Goal: Transaction & Acquisition: Purchase product/service

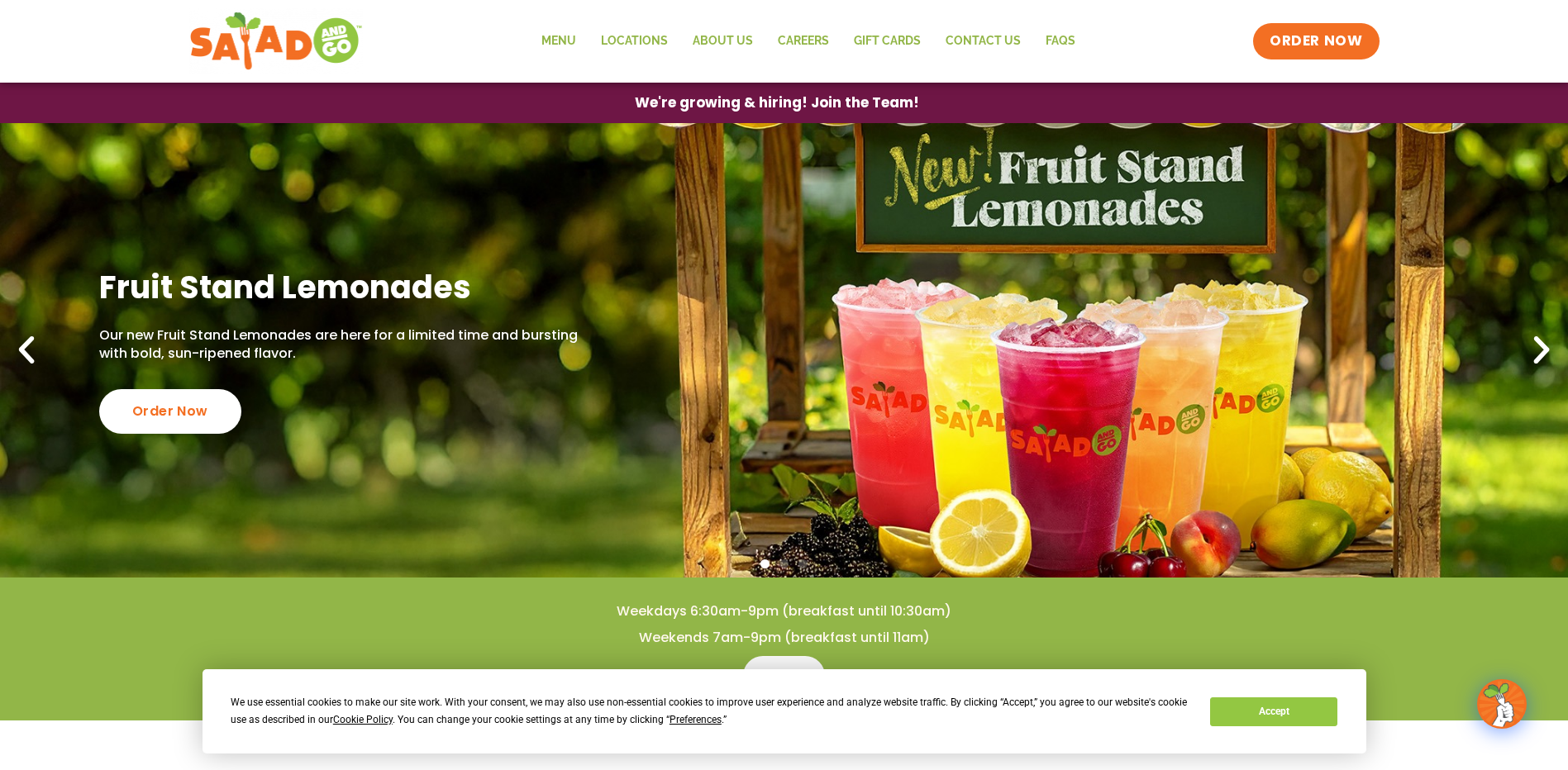
click at [1548, 358] on icon "Next slide" at bounding box center [1541, 350] width 37 height 37
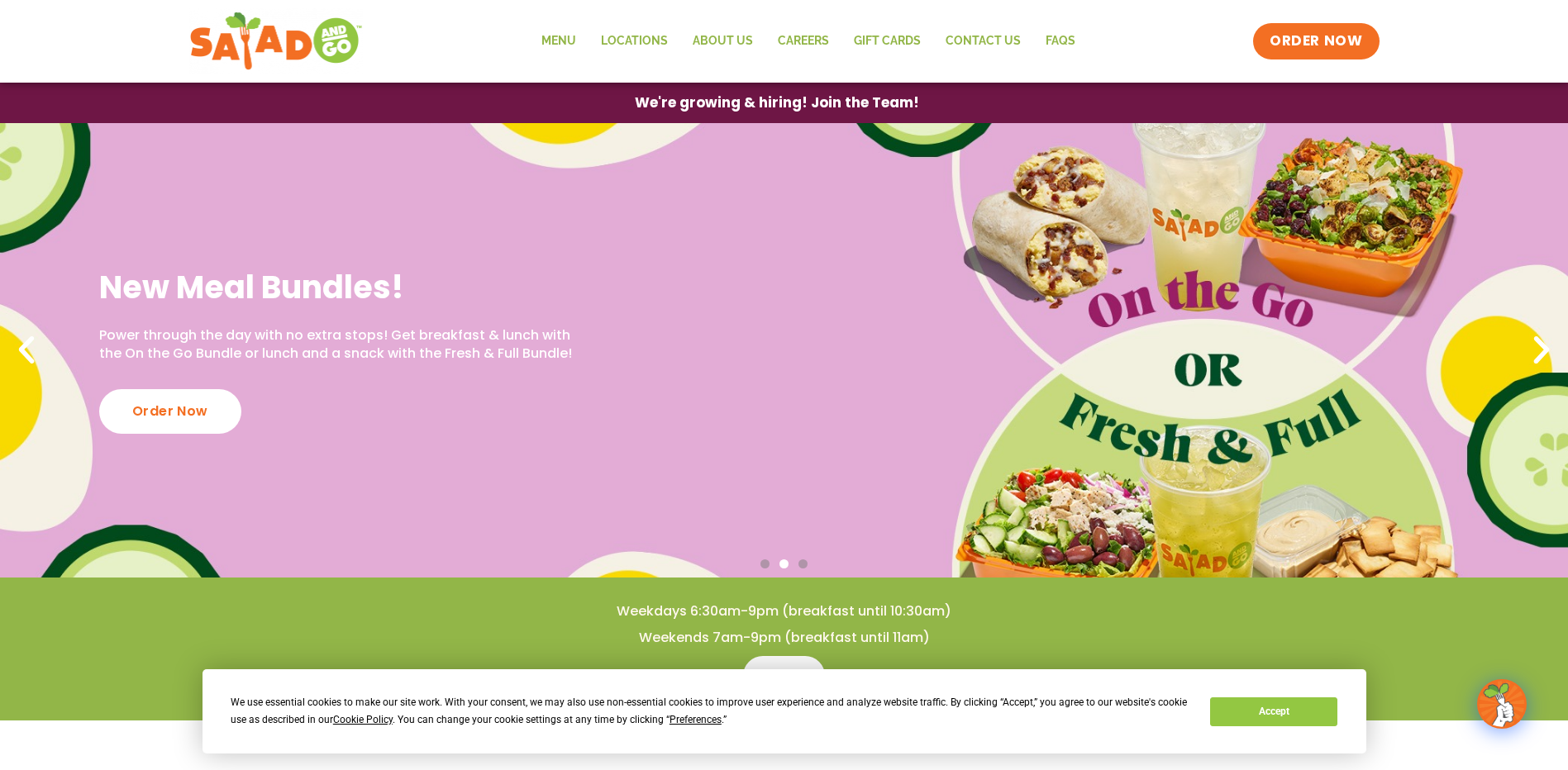
click at [1548, 358] on icon "Next slide" at bounding box center [1541, 350] width 37 height 37
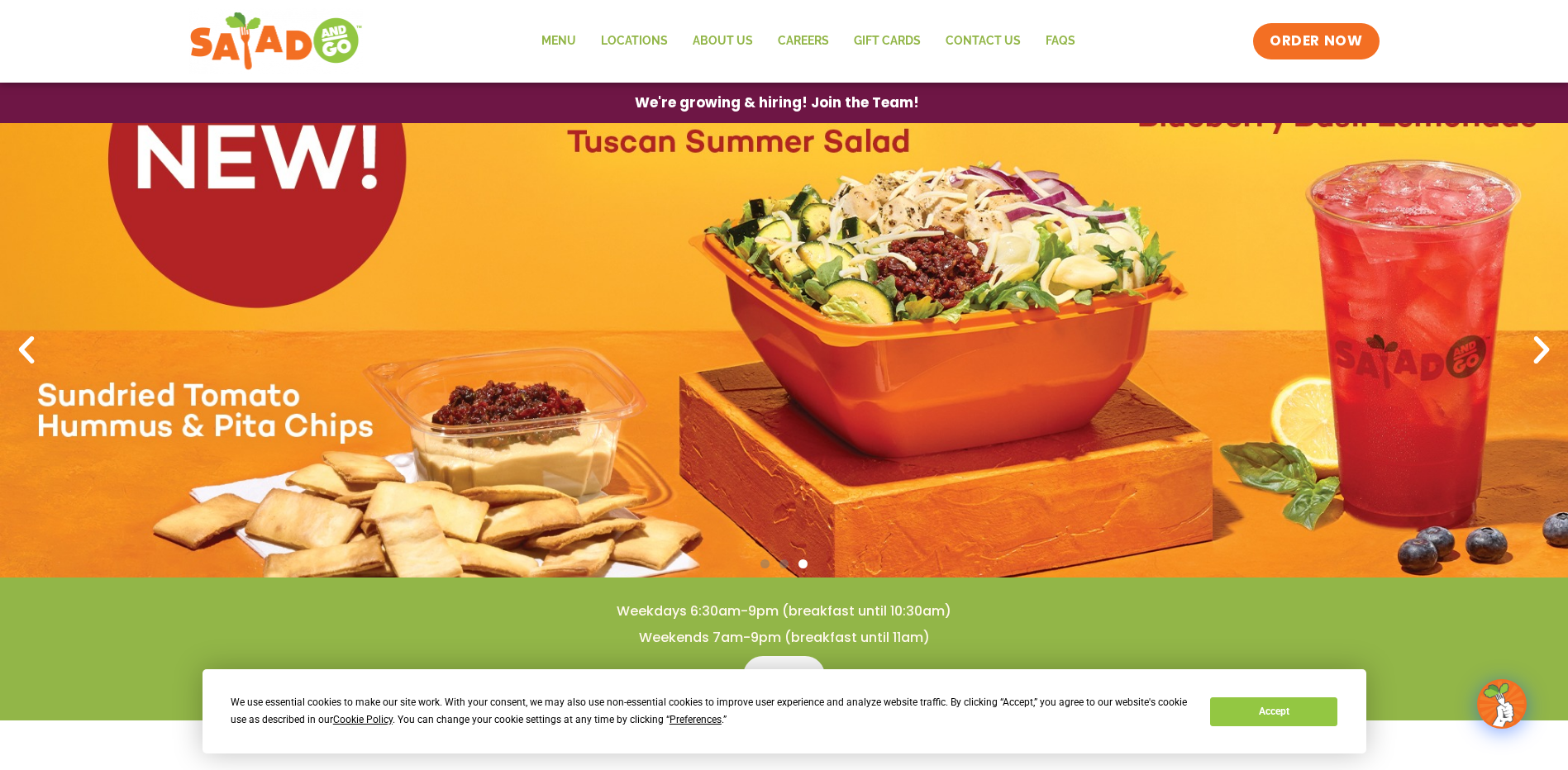
click at [1548, 358] on icon "Next slide" at bounding box center [1541, 350] width 37 height 37
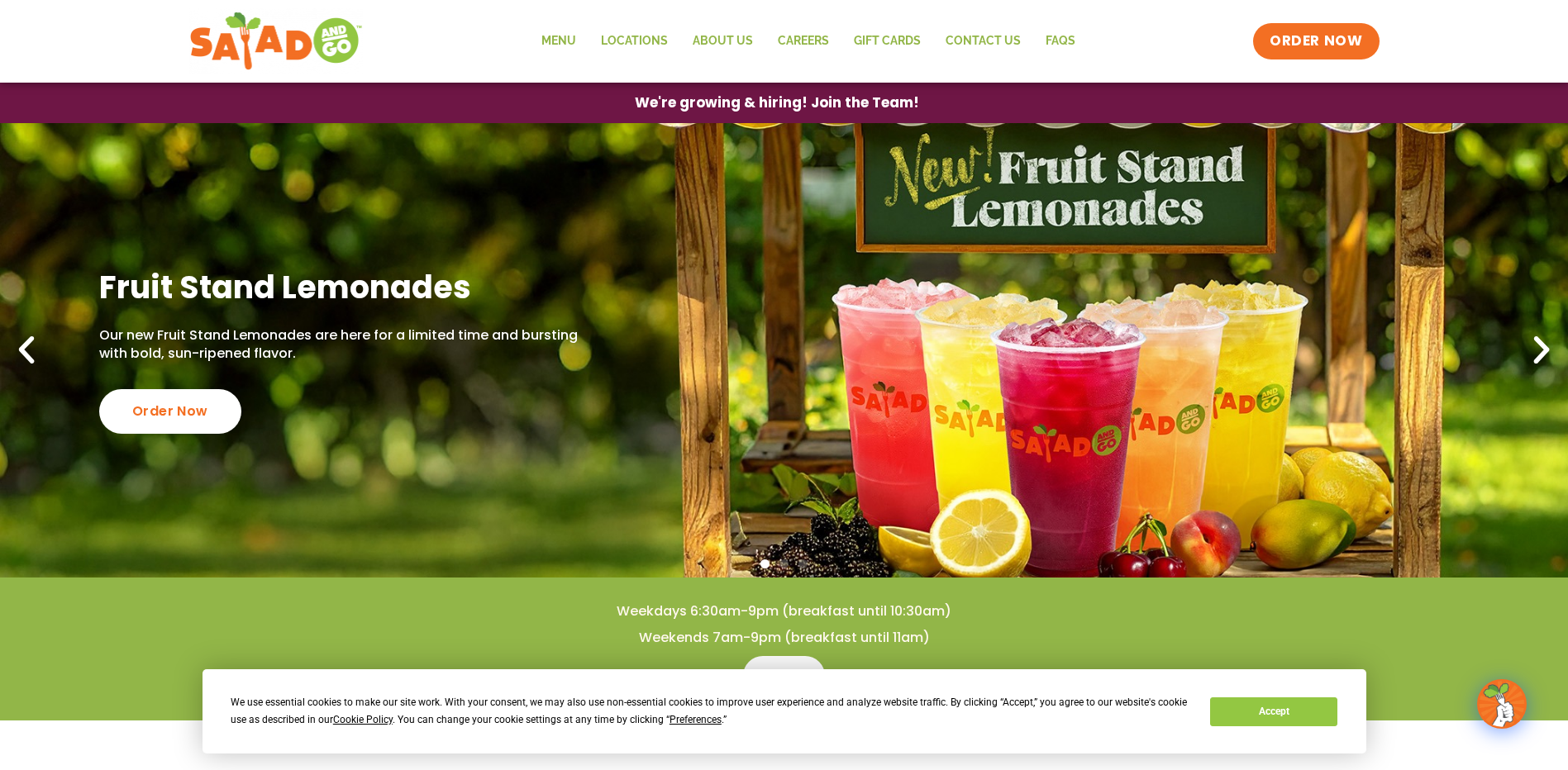
click at [24, 350] on icon "Previous slide" at bounding box center [27, 350] width 37 height 37
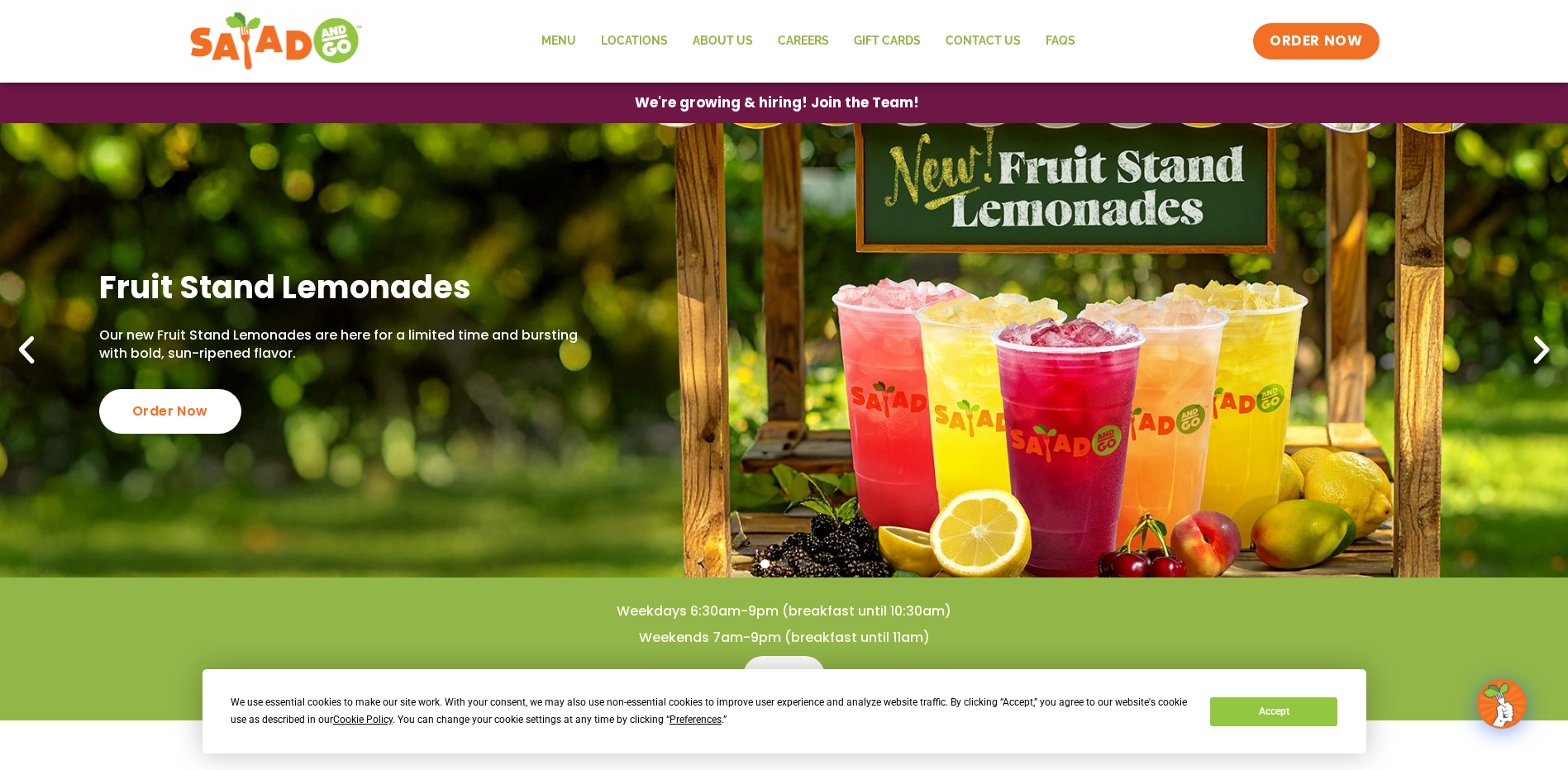
drag, startPoint x: 39, startPoint y: 351, endPoint x: 69, endPoint y: 364, distance: 32.7
click at [38, 352] on icon "Previous slide" at bounding box center [27, 350] width 37 height 37
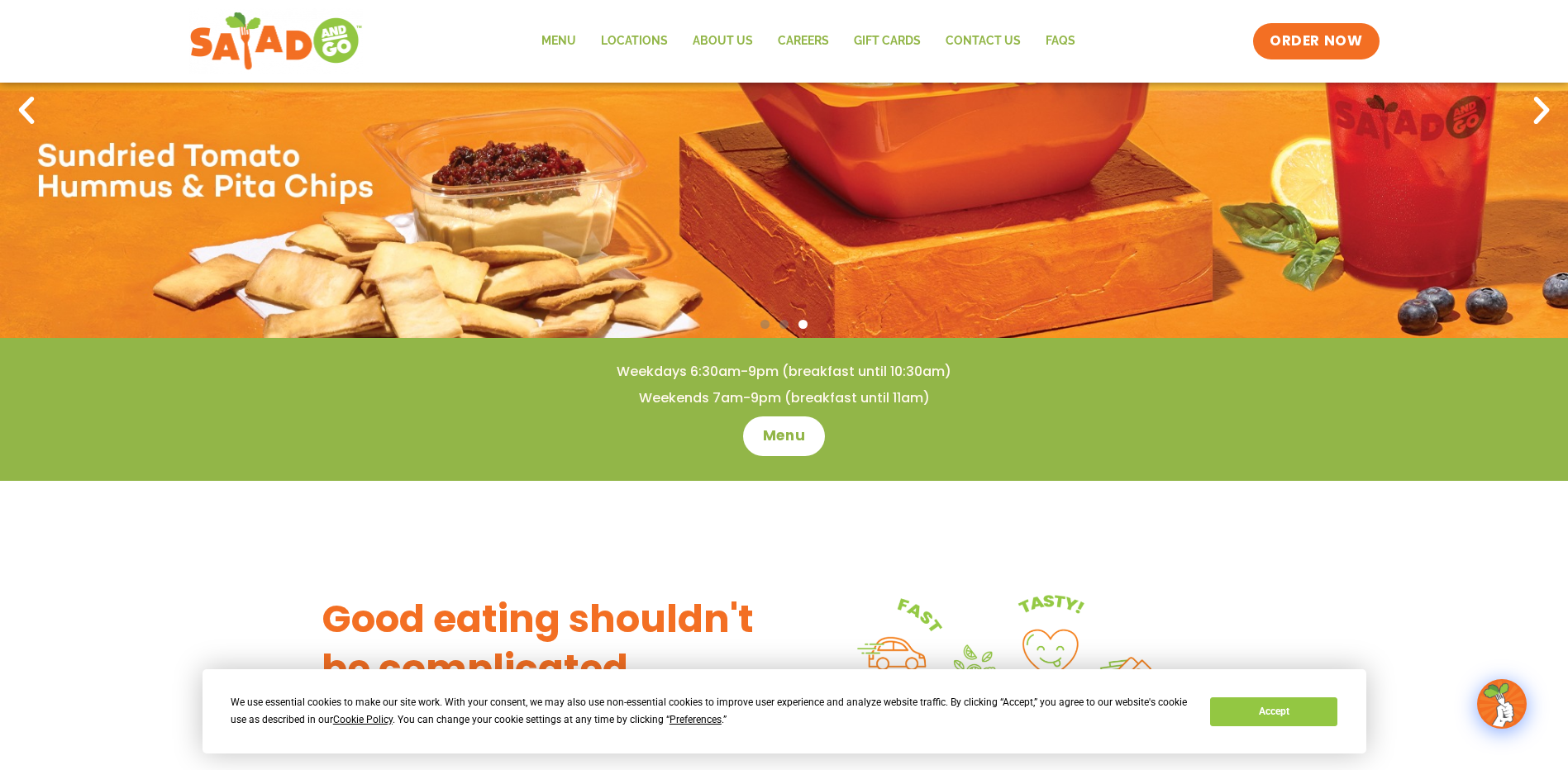
scroll to position [248, 0]
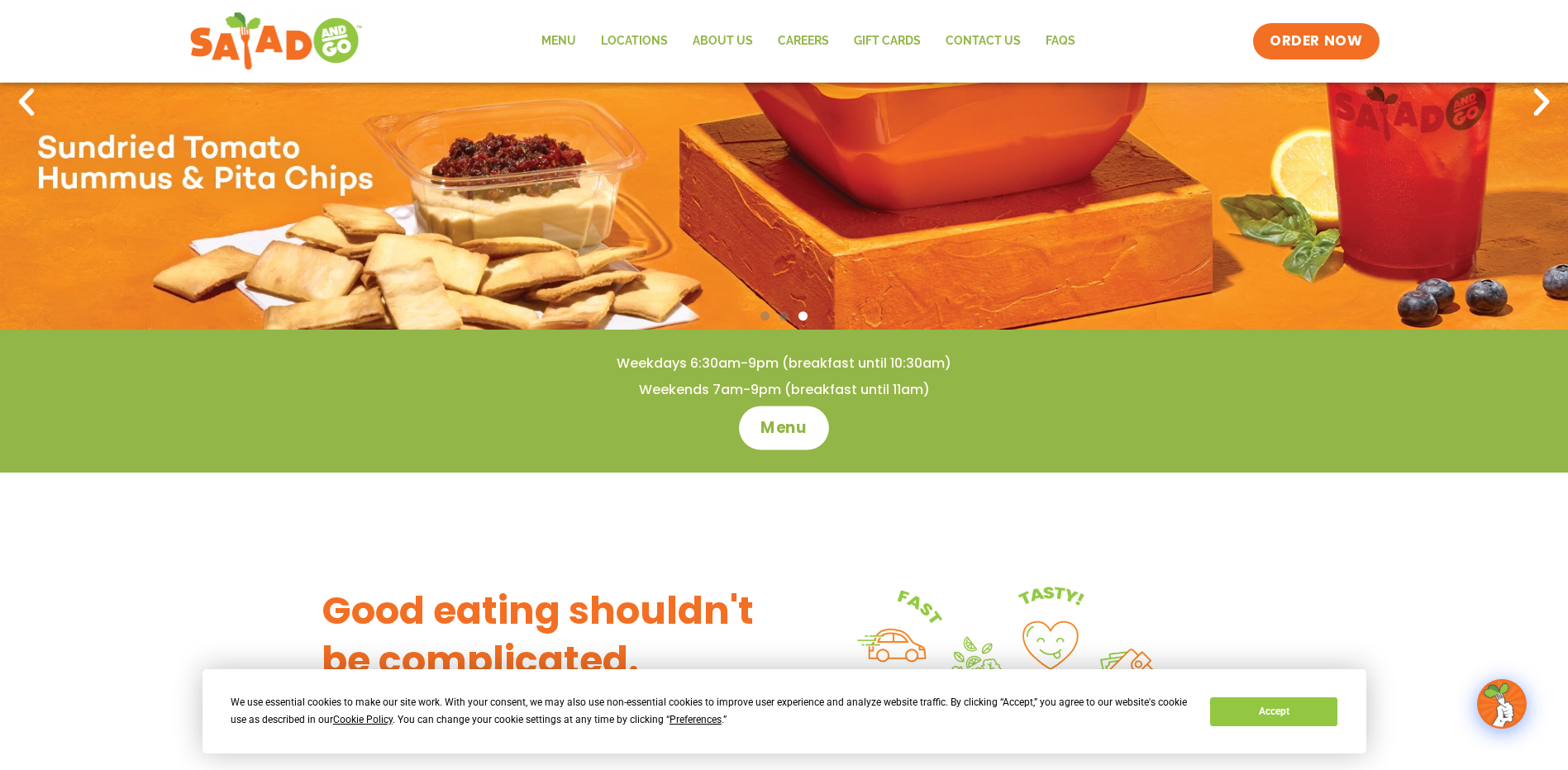
click at [803, 431] on span "Menu" at bounding box center [784, 427] width 47 height 21
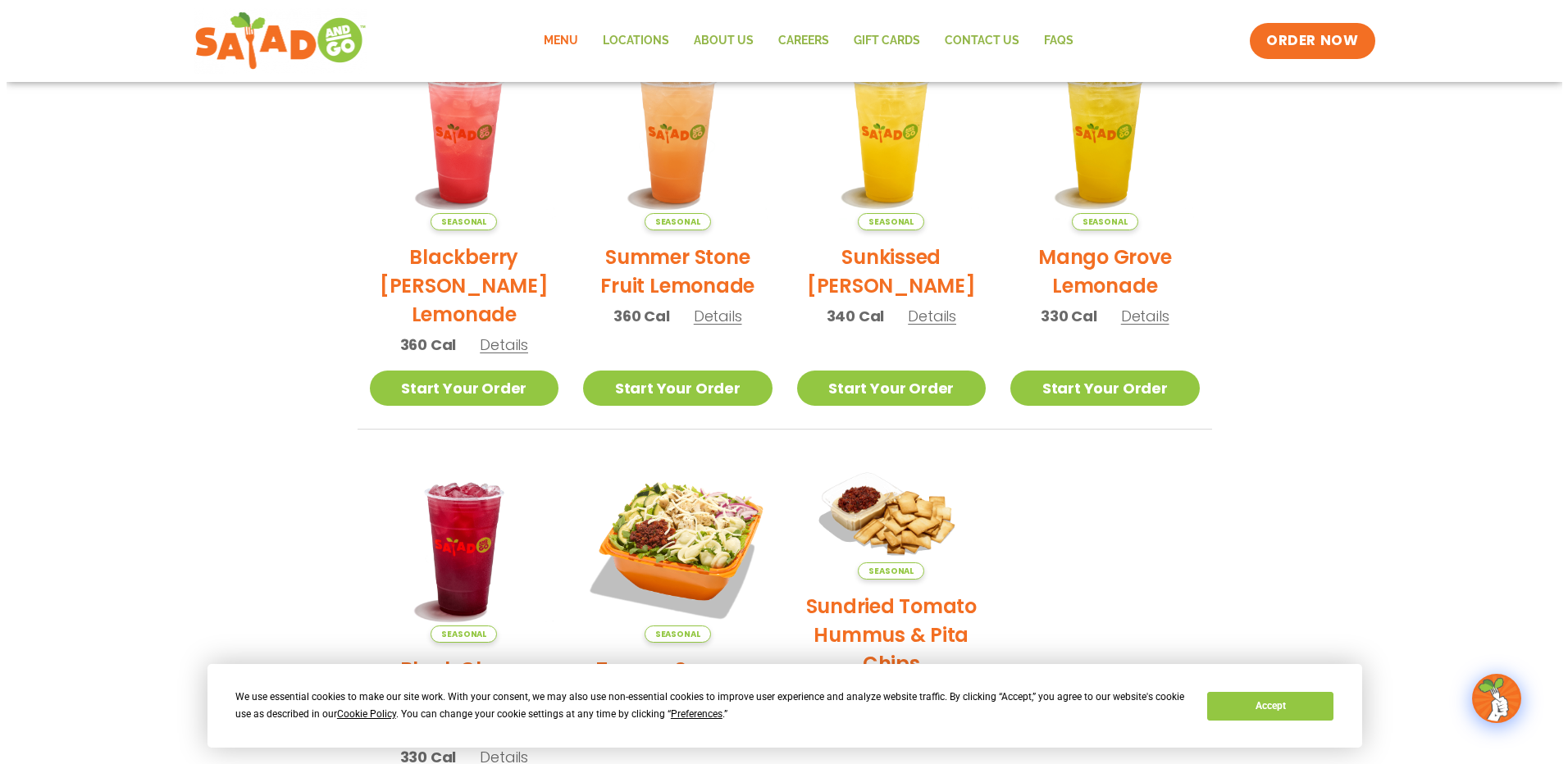
scroll to position [656, 0]
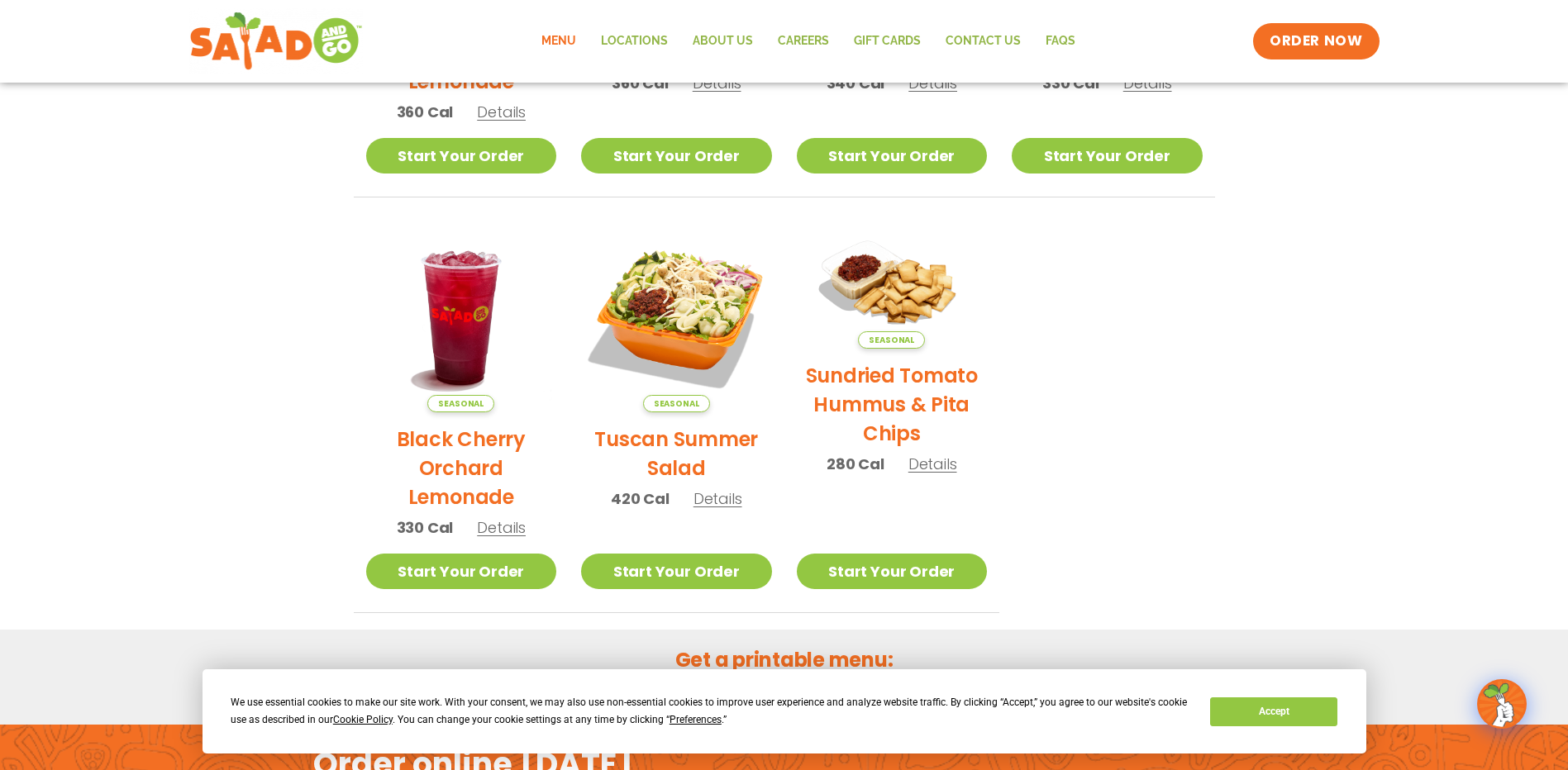
click at [682, 347] on img at bounding box center [676, 317] width 191 height 191
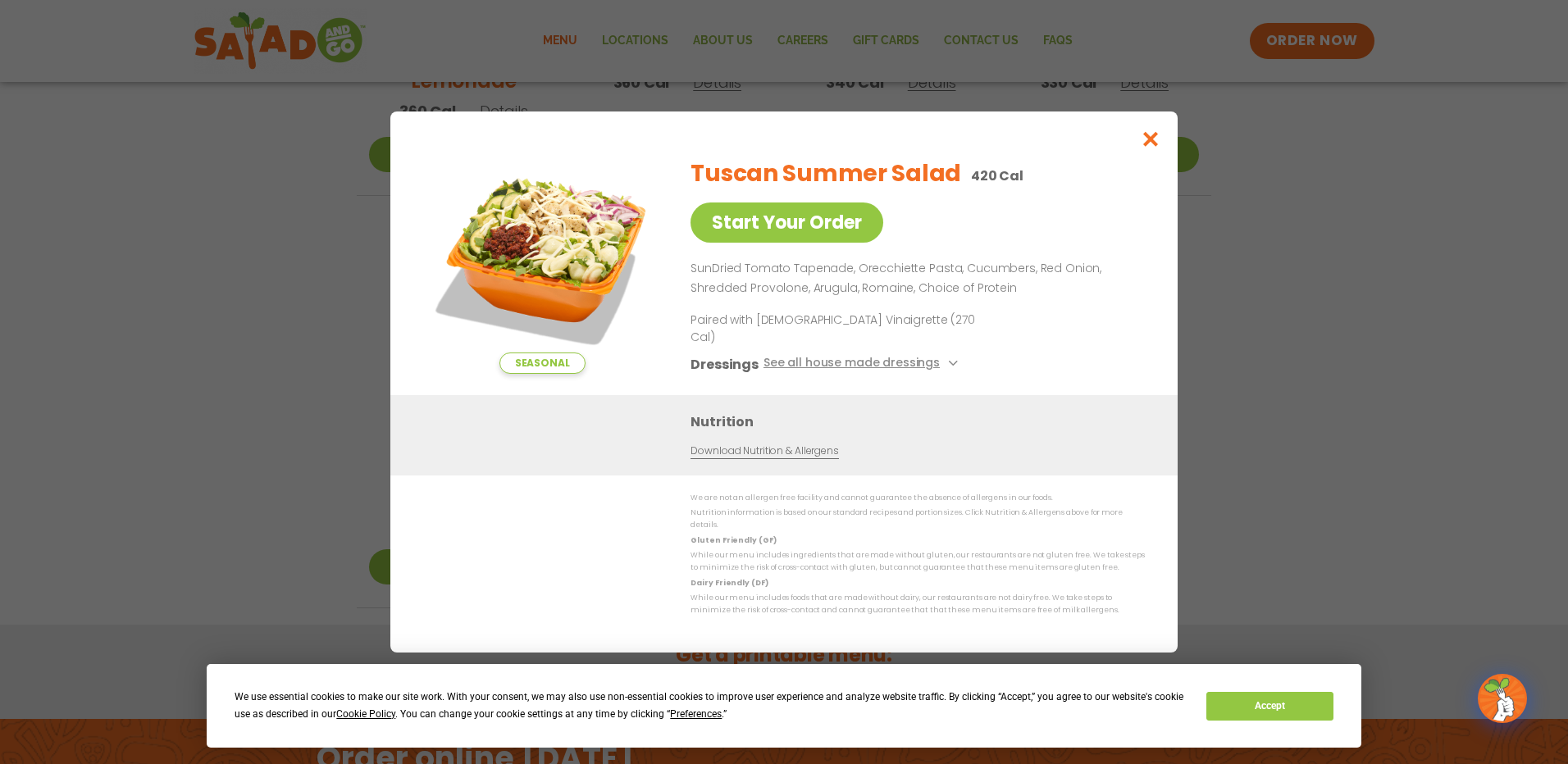
click at [549, 298] on img at bounding box center [542, 259] width 230 height 230
click at [1147, 147] on icon "Close modal" at bounding box center [1150, 139] width 20 height 17
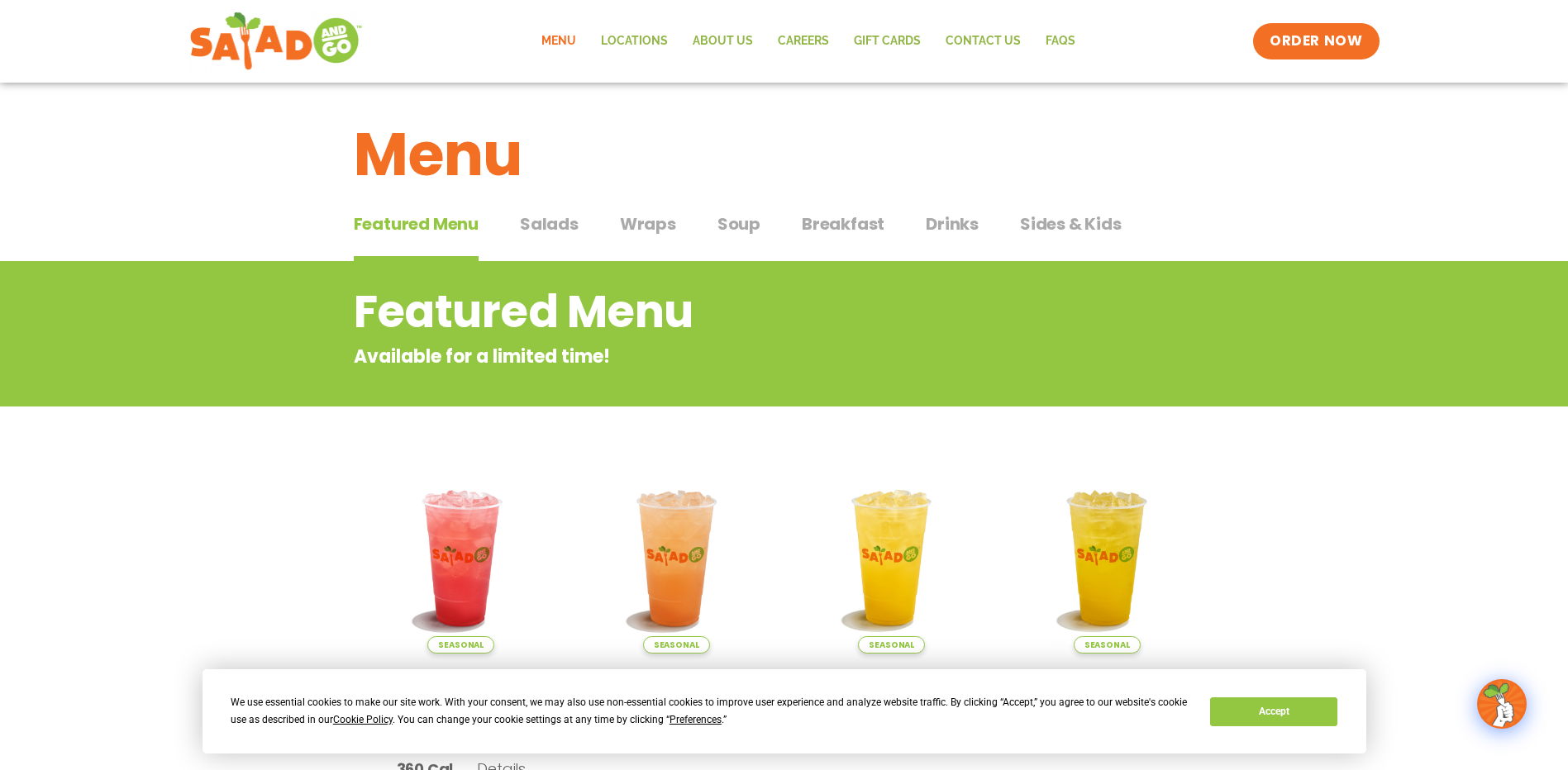
scroll to position [0, 0]
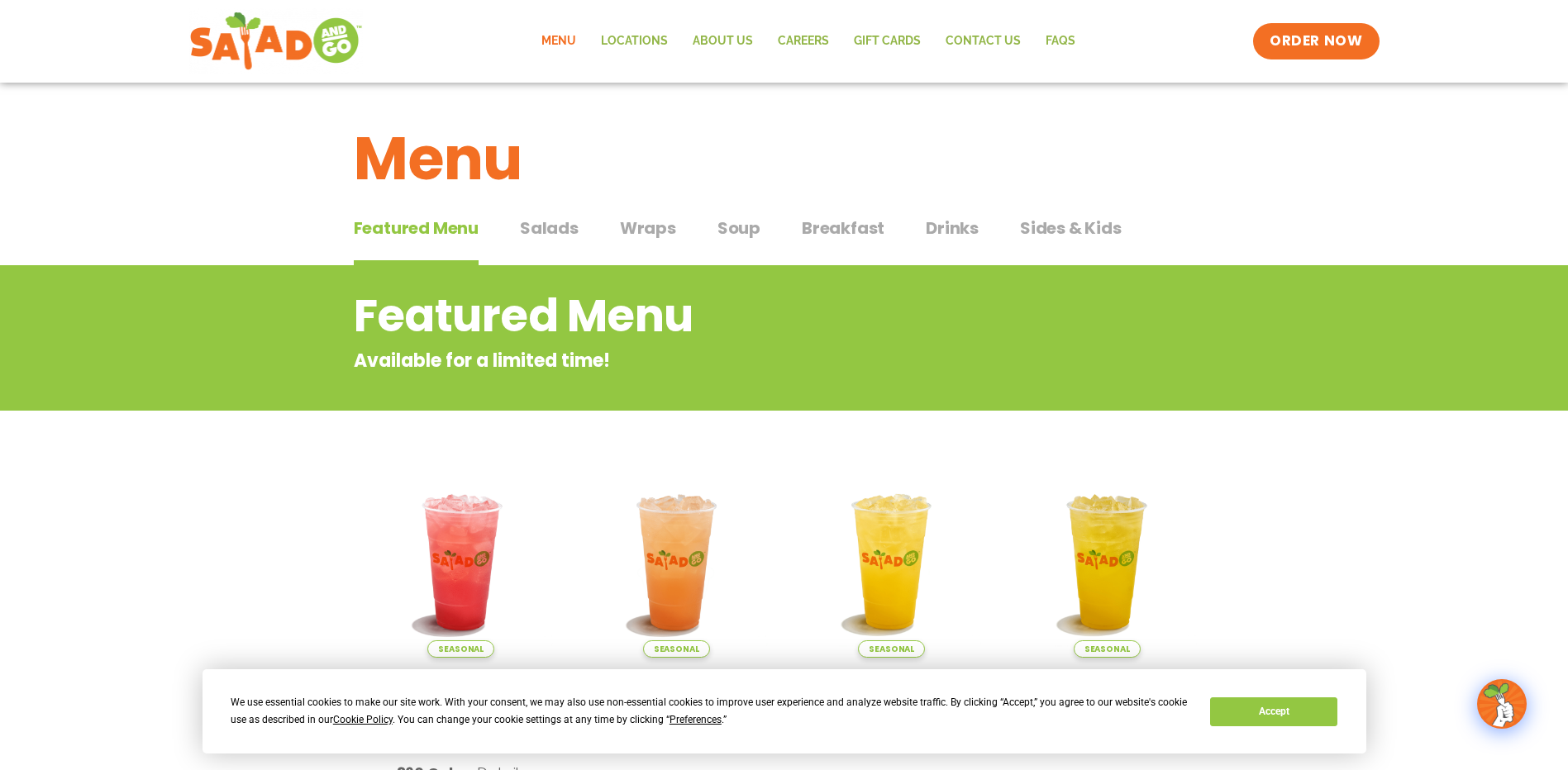
click at [567, 232] on span "Salads" at bounding box center [549, 229] width 59 height 25
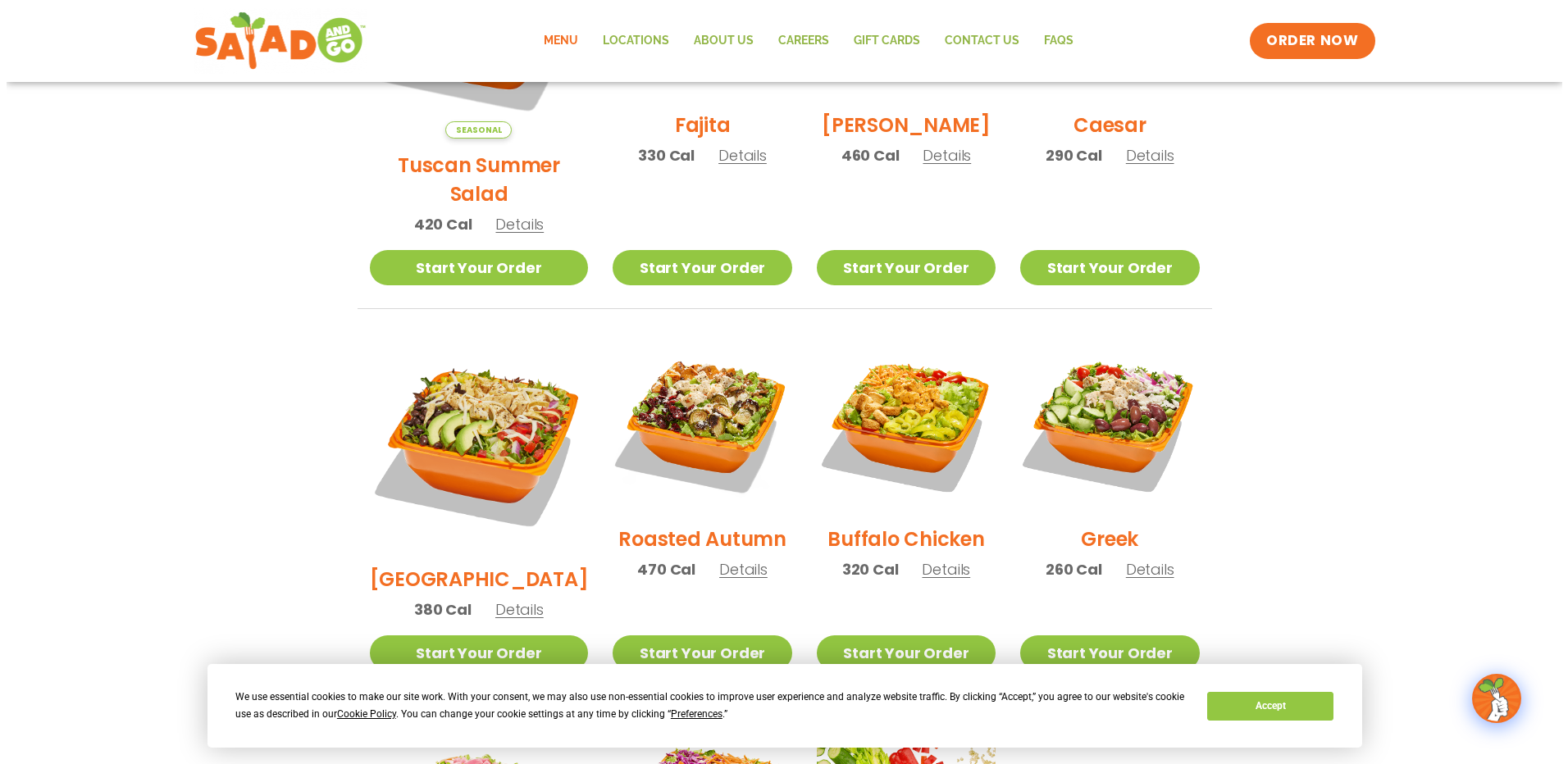
scroll to position [656, 0]
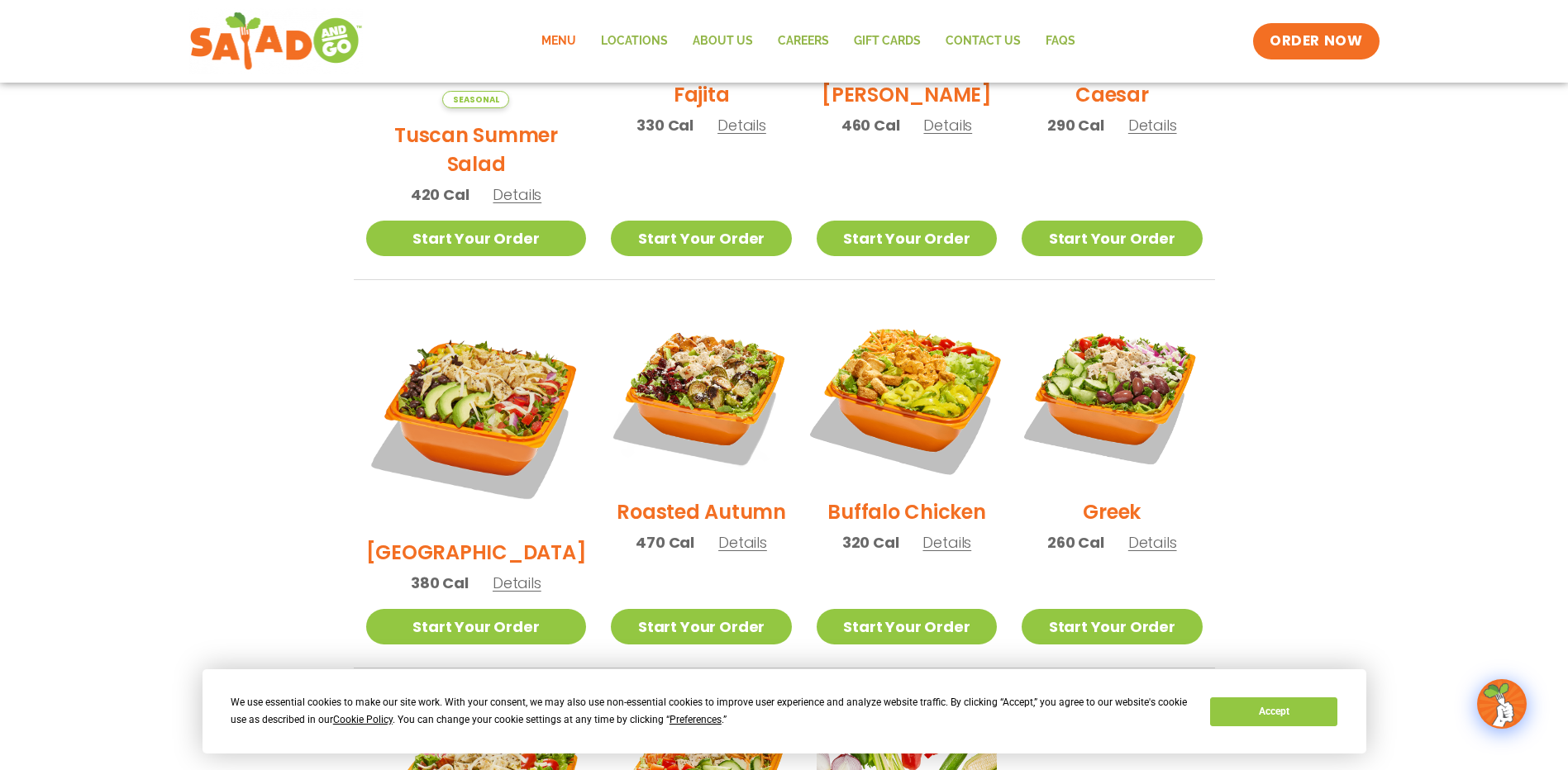
click at [901, 394] on img at bounding box center [906, 395] width 211 height 211
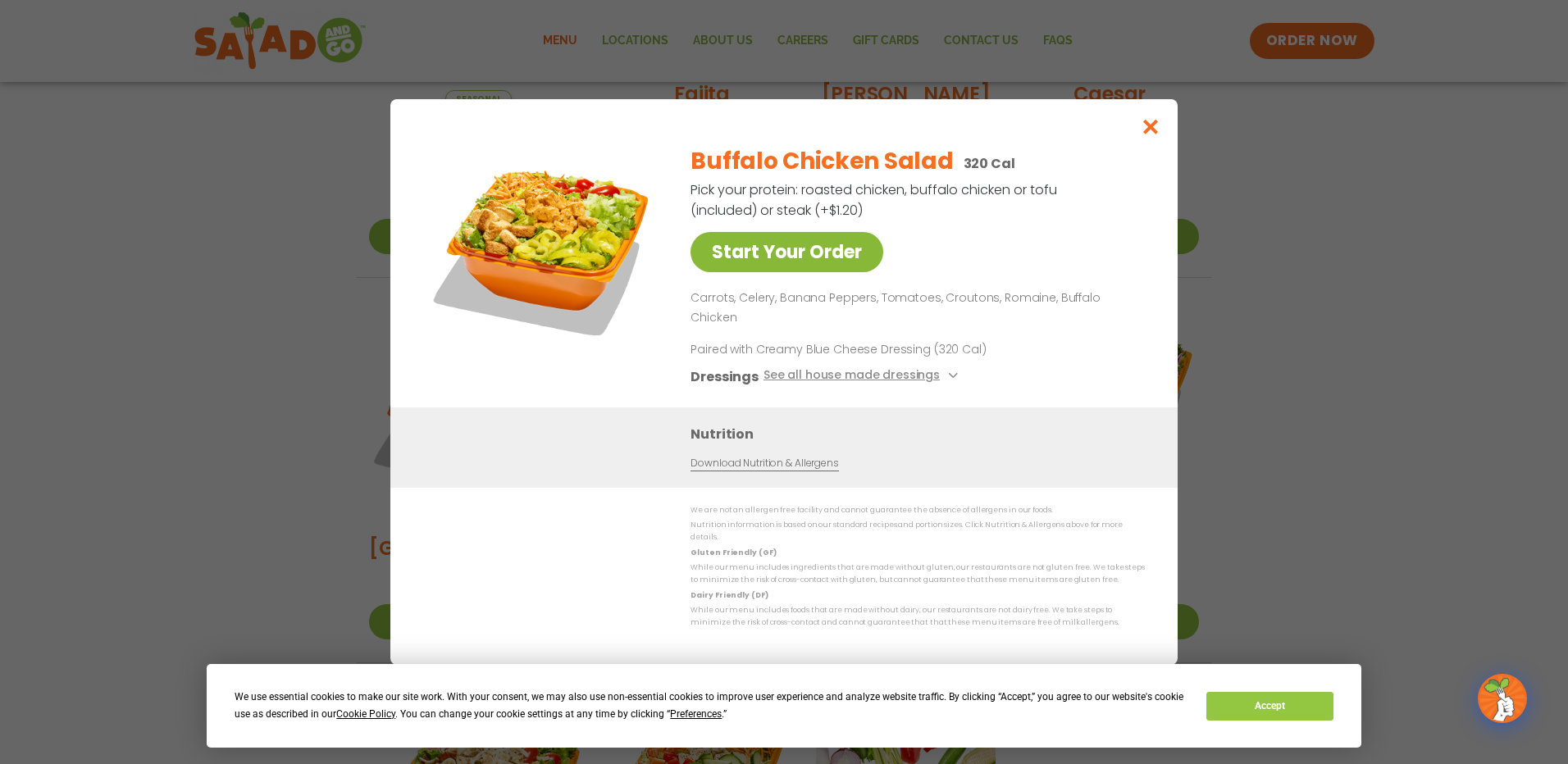
click at [797, 269] on link "Start Your Order" at bounding box center [786, 252] width 193 height 40
